Goal: Task Accomplishment & Management: Use online tool/utility

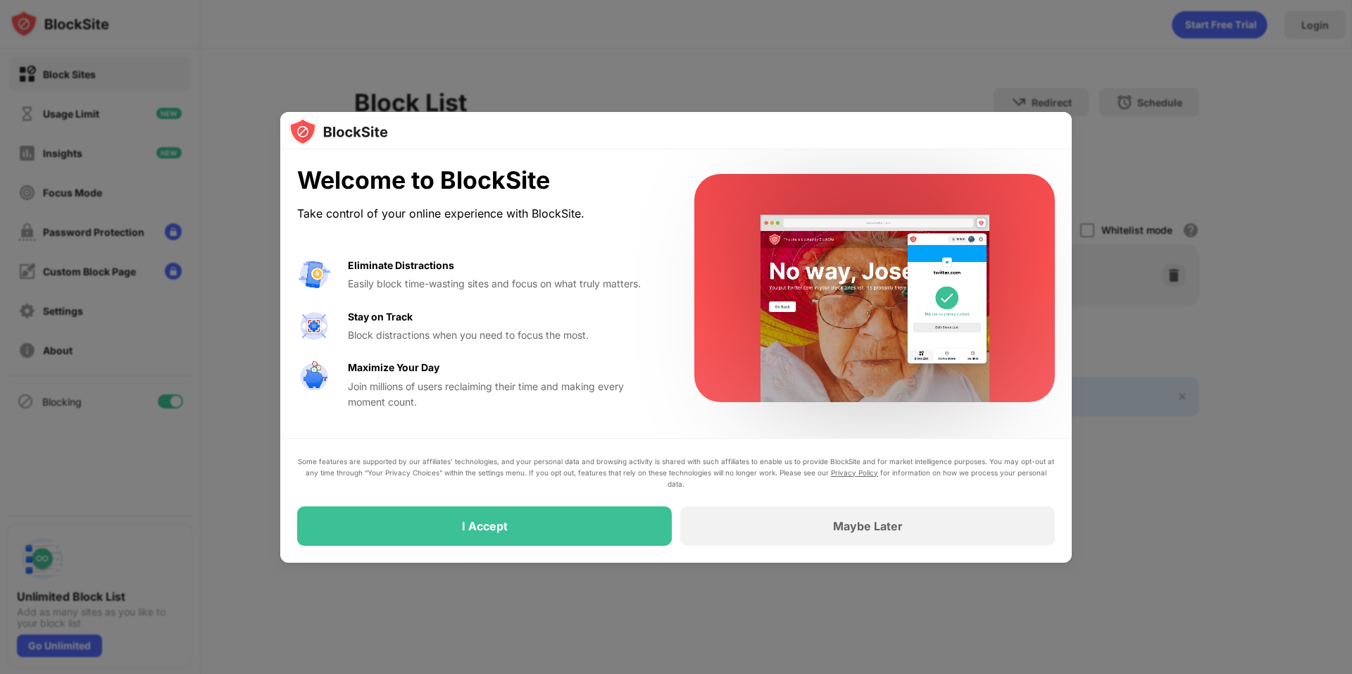
click at [800, 61] on div at bounding box center [676, 337] width 1352 height 674
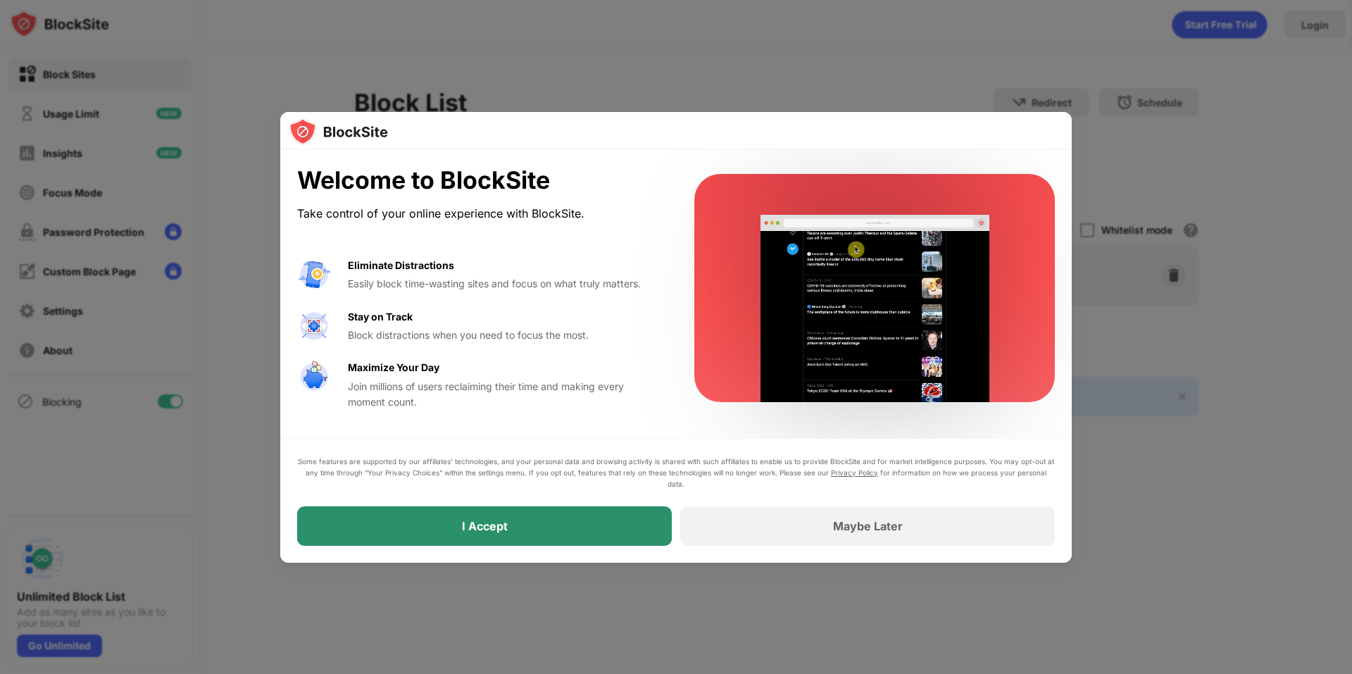
click at [524, 541] on div "I Accept" at bounding box center [484, 525] width 375 height 39
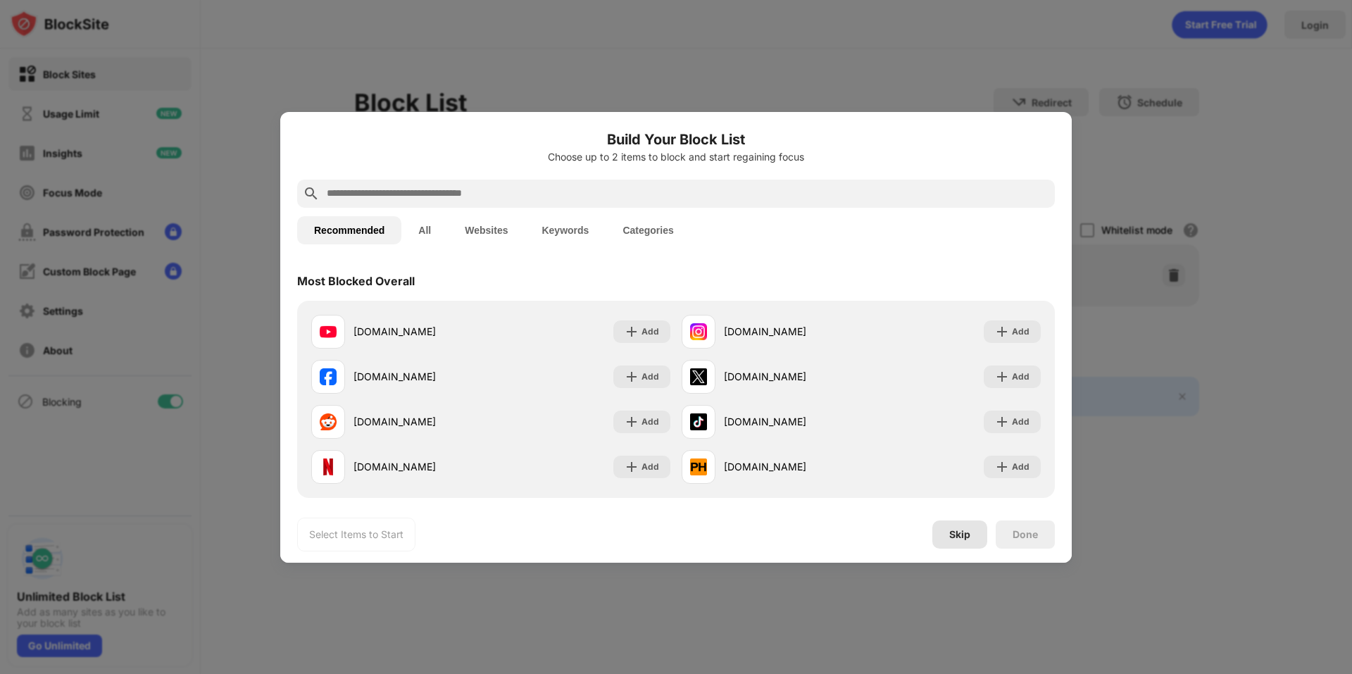
click at [968, 543] on div "Skip" at bounding box center [959, 534] width 55 height 28
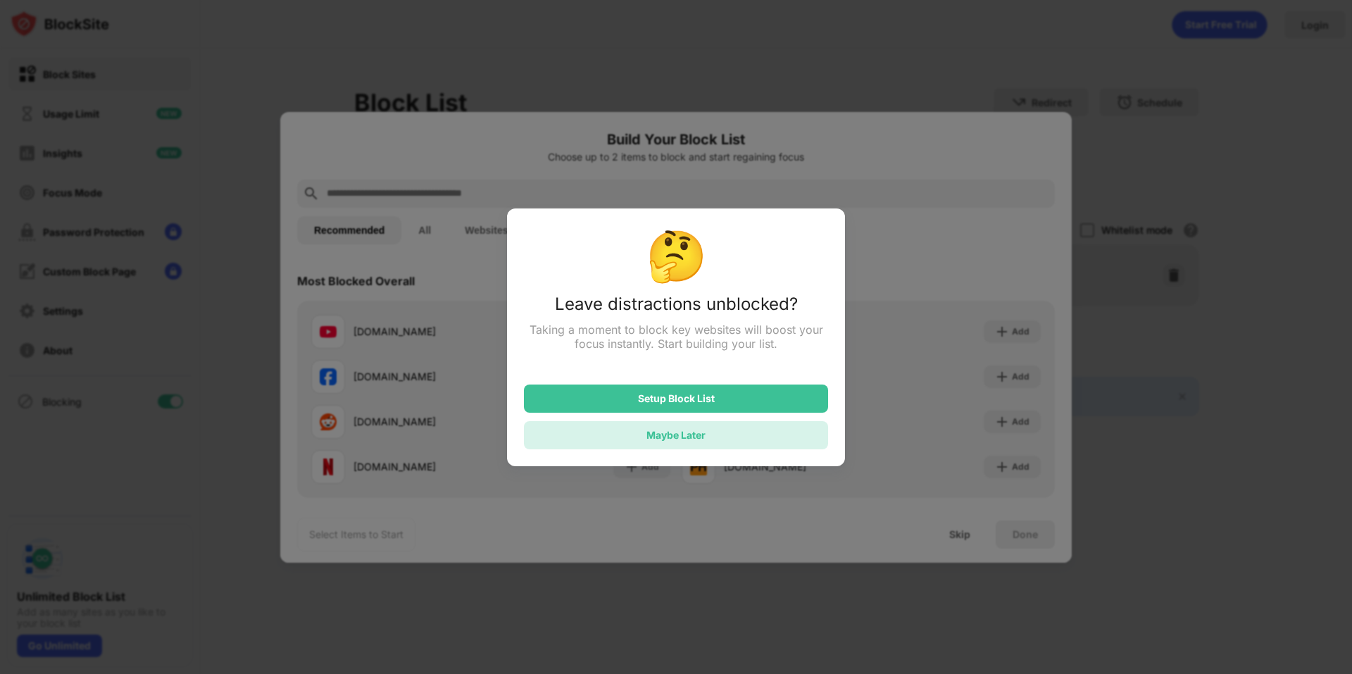
click at [696, 431] on div "Maybe Later" at bounding box center [676, 435] width 304 height 28
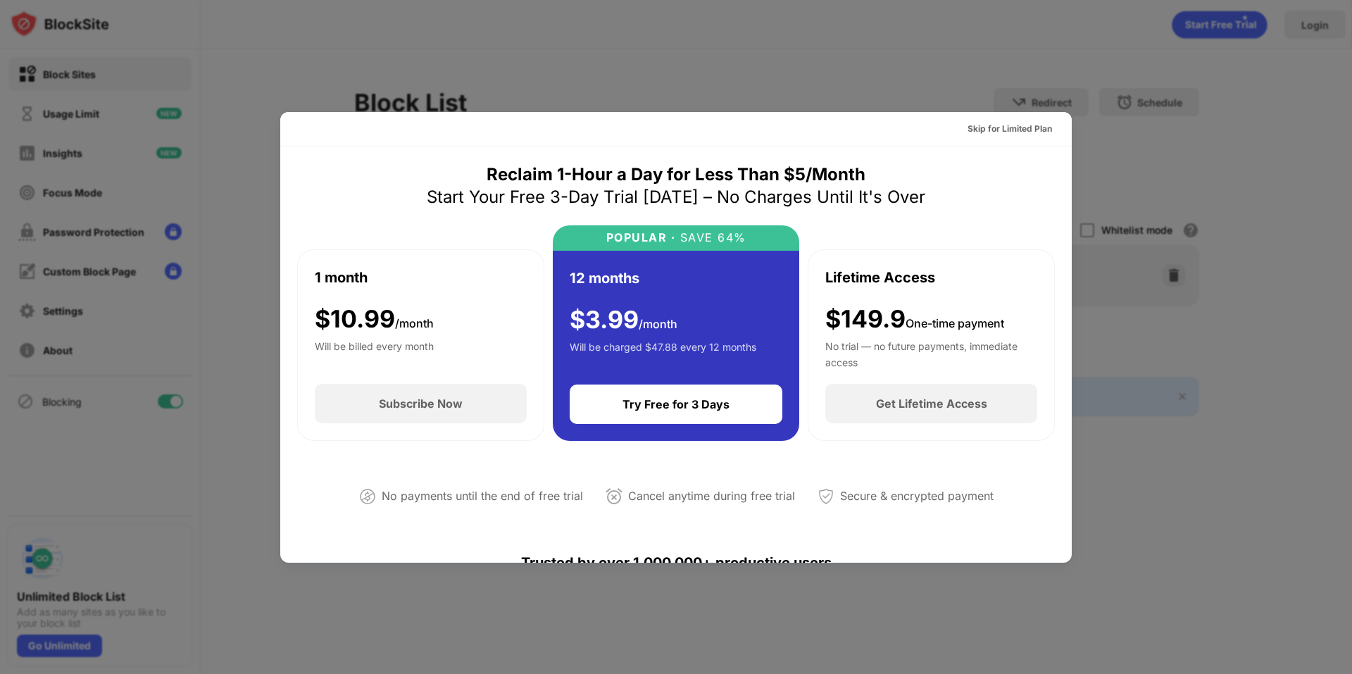
click at [1113, 98] on div at bounding box center [676, 337] width 1352 height 674
click at [1009, 122] on div "Skip for Limited Plan" at bounding box center [1009, 129] width 84 height 14
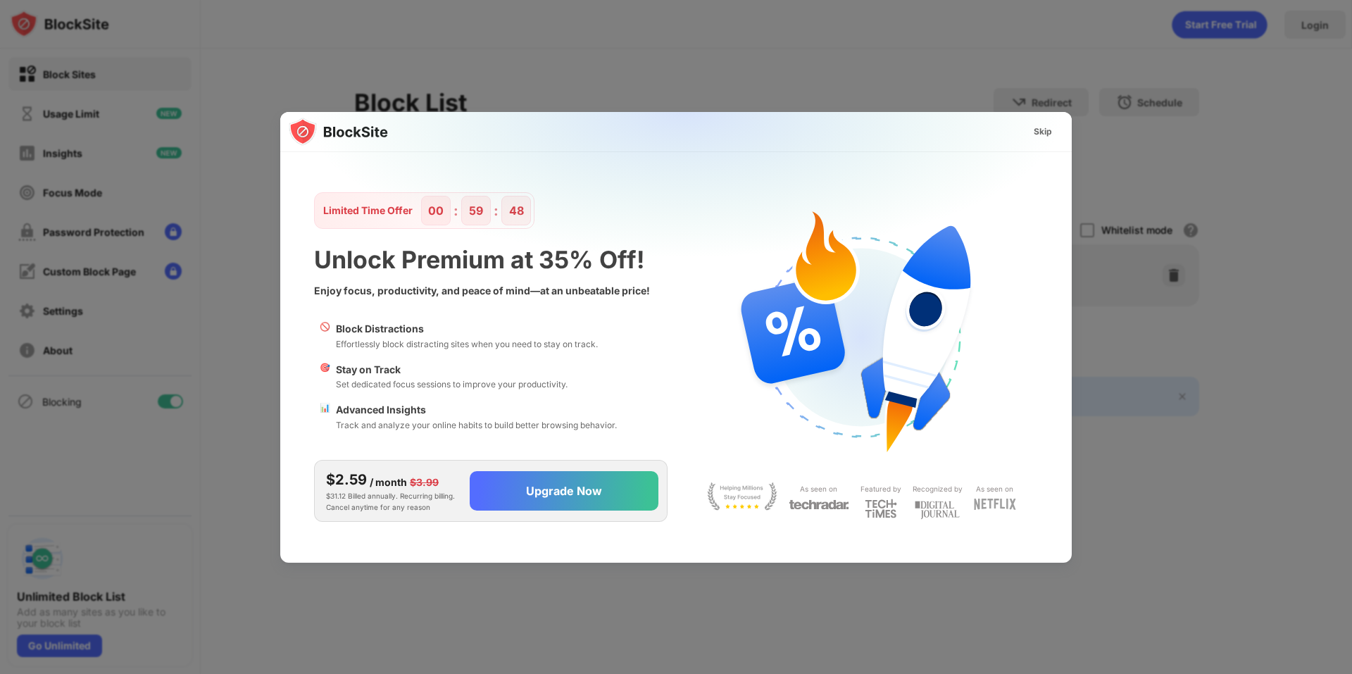
drag, startPoint x: 1022, startPoint y: 126, endPoint x: 1030, endPoint y: 127, distance: 8.6
click at [1022, 126] on div "Skip" at bounding box center [675, 132] width 791 height 40
click at [1039, 130] on div "Skip" at bounding box center [1042, 132] width 18 height 14
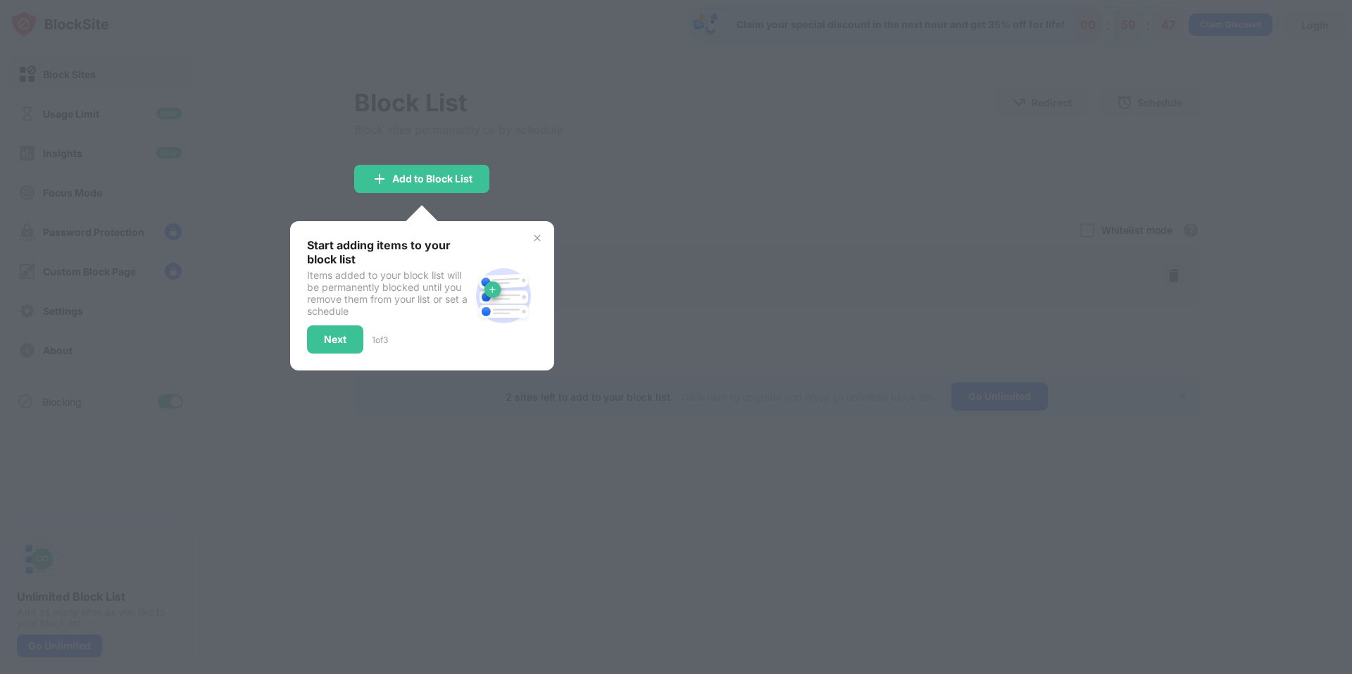
click at [631, 159] on div at bounding box center [676, 337] width 1352 height 674
click at [534, 224] on div "Start adding items to your block list Items added to your block list will be pe…" at bounding box center [422, 295] width 264 height 149
click at [535, 237] on img at bounding box center [537, 237] width 11 height 11
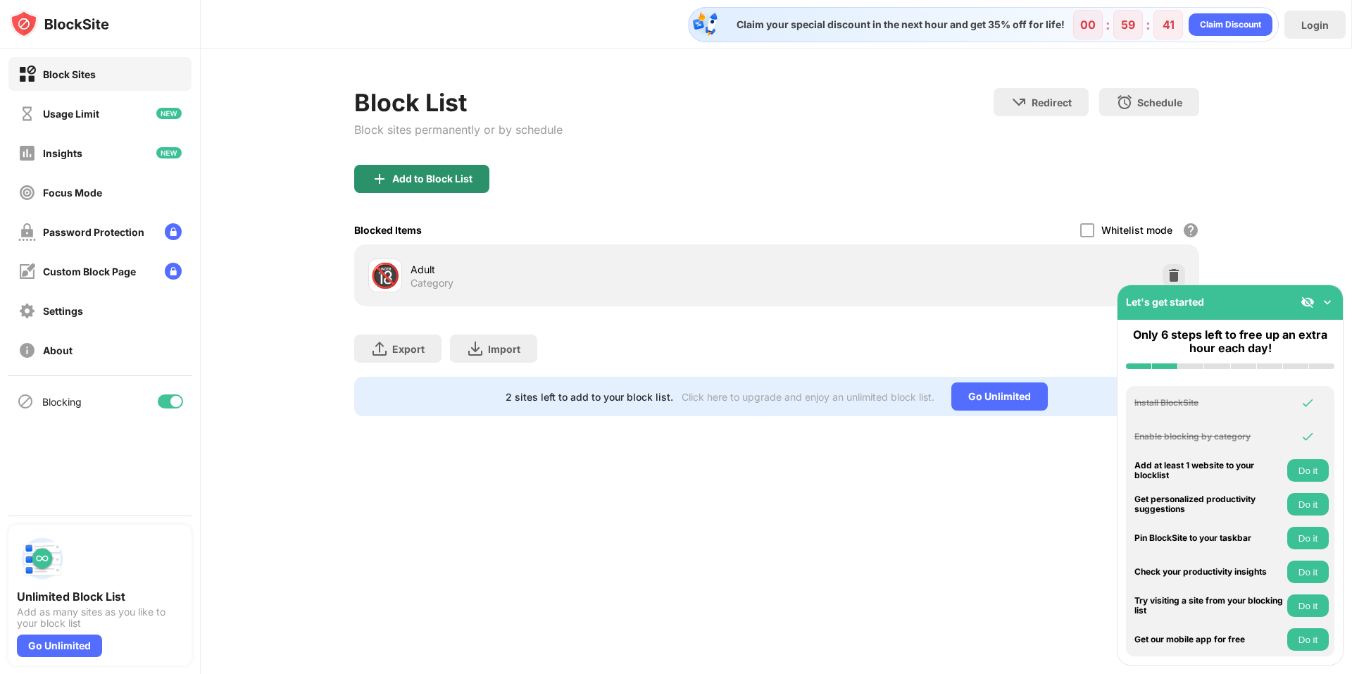
click at [455, 175] on div "Add to Block List" at bounding box center [432, 178] width 80 height 11
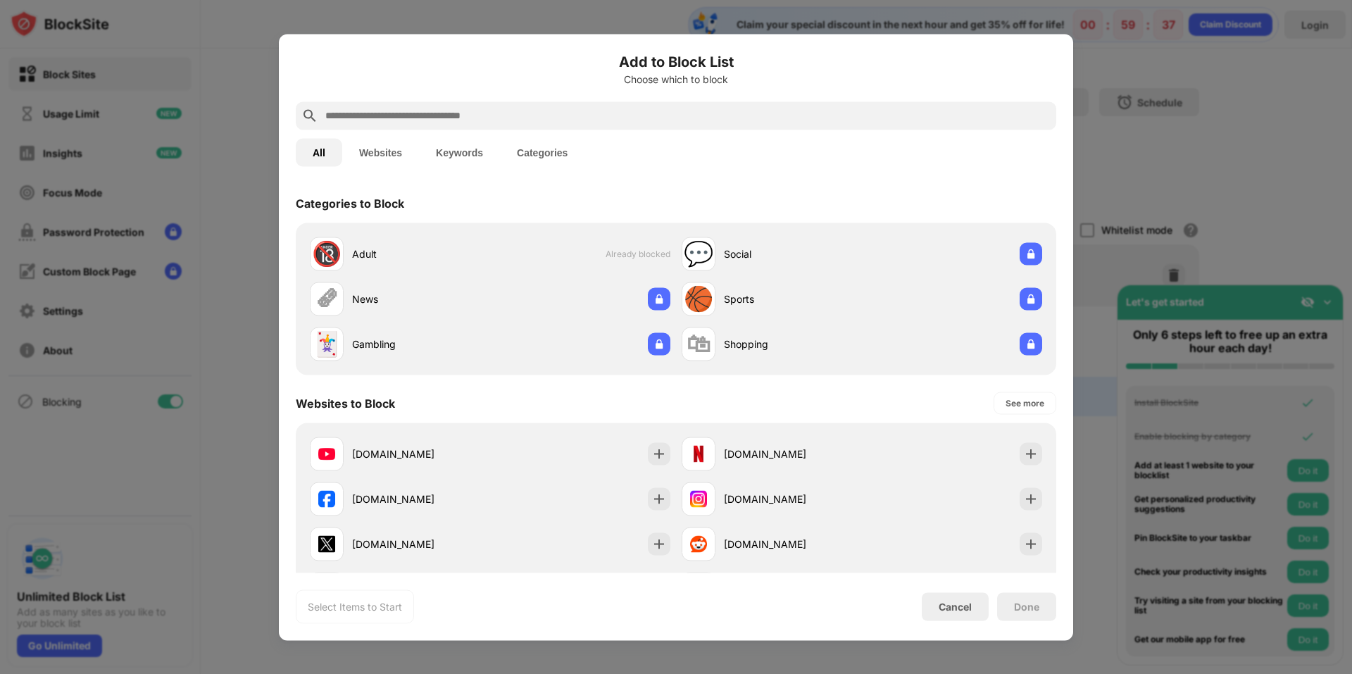
click at [487, 121] on input "text" at bounding box center [687, 115] width 727 height 17
paste input "**********"
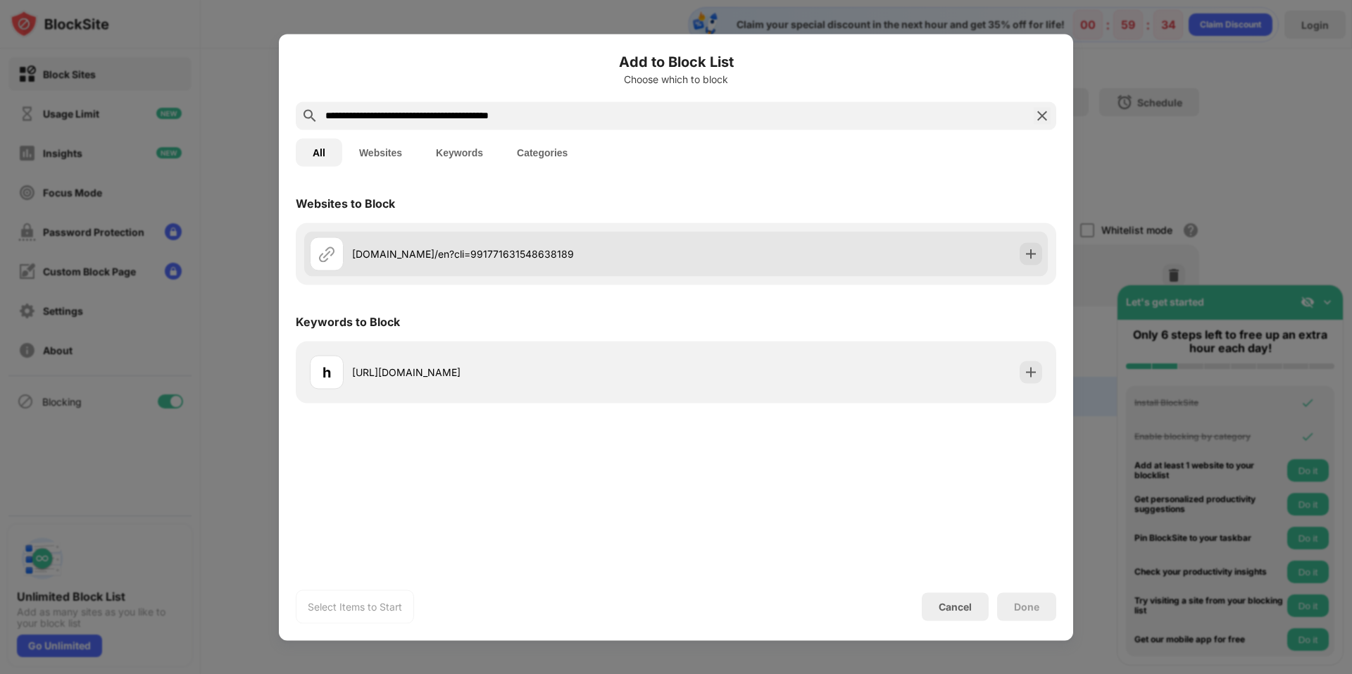
type input "**********"
click at [640, 258] on div "[DOMAIN_NAME]/en?cli=991771631548638189" at bounding box center [514, 253] width 324 height 15
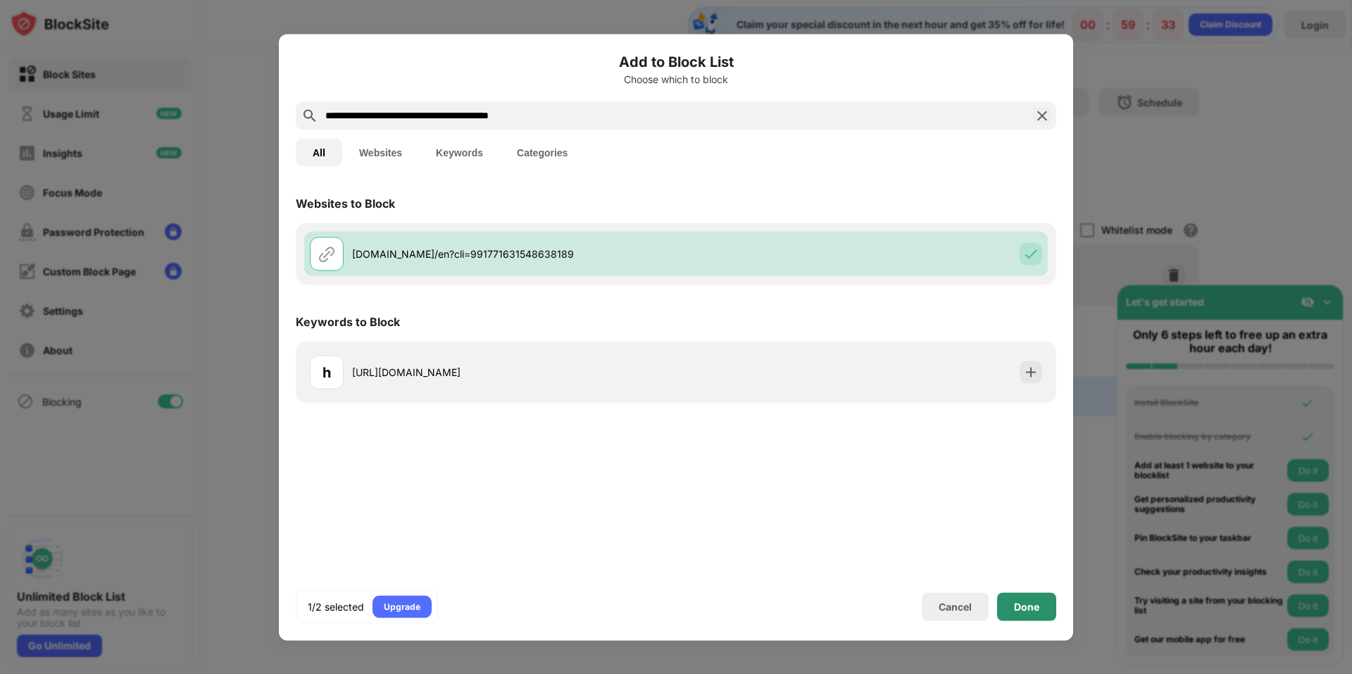
click at [1016, 618] on div "Done" at bounding box center [1026, 606] width 59 height 28
